Goal: Transaction & Acquisition: Purchase product/service

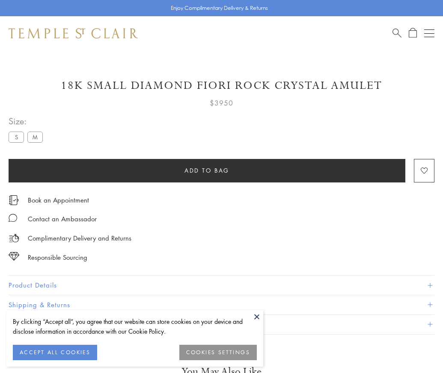
scroll to position [0, 0]
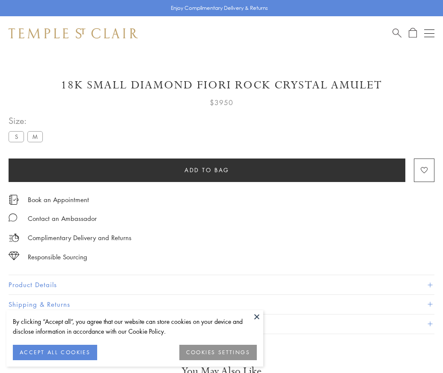
click at [207, 170] on span "Add to bag" at bounding box center [206, 170] width 45 height 9
